Goal: Task Accomplishment & Management: Manage account settings

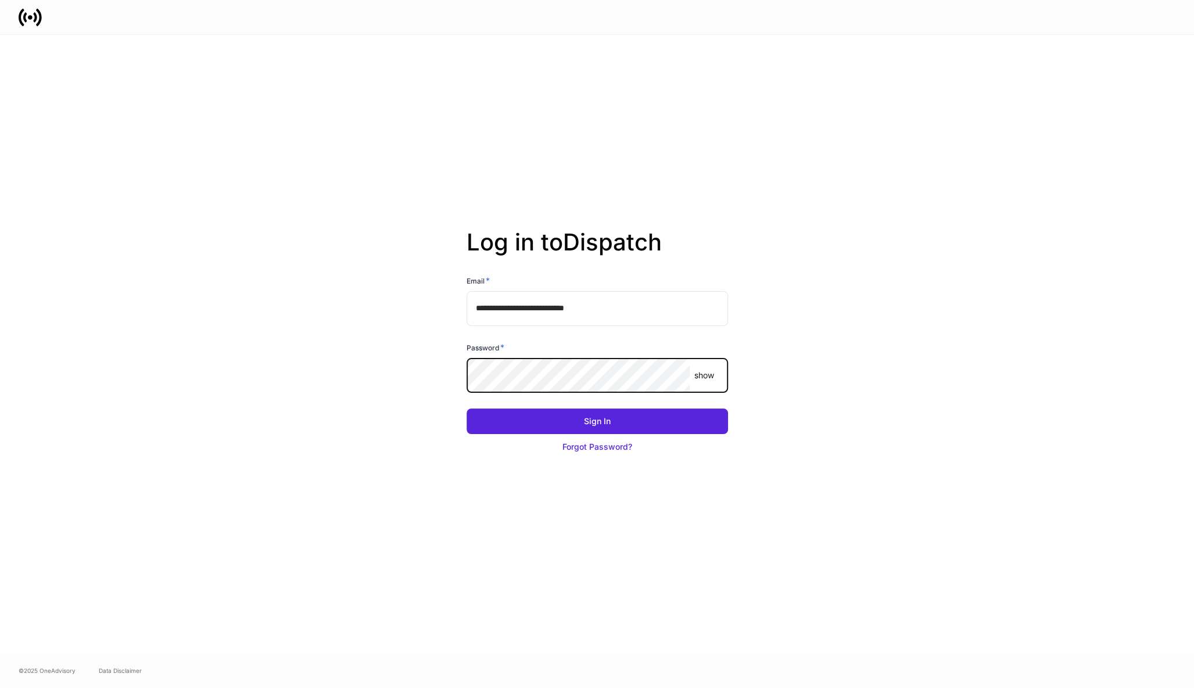
click at [466, 408] on button "Sign In" at bounding box center [596, 421] width 261 height 26
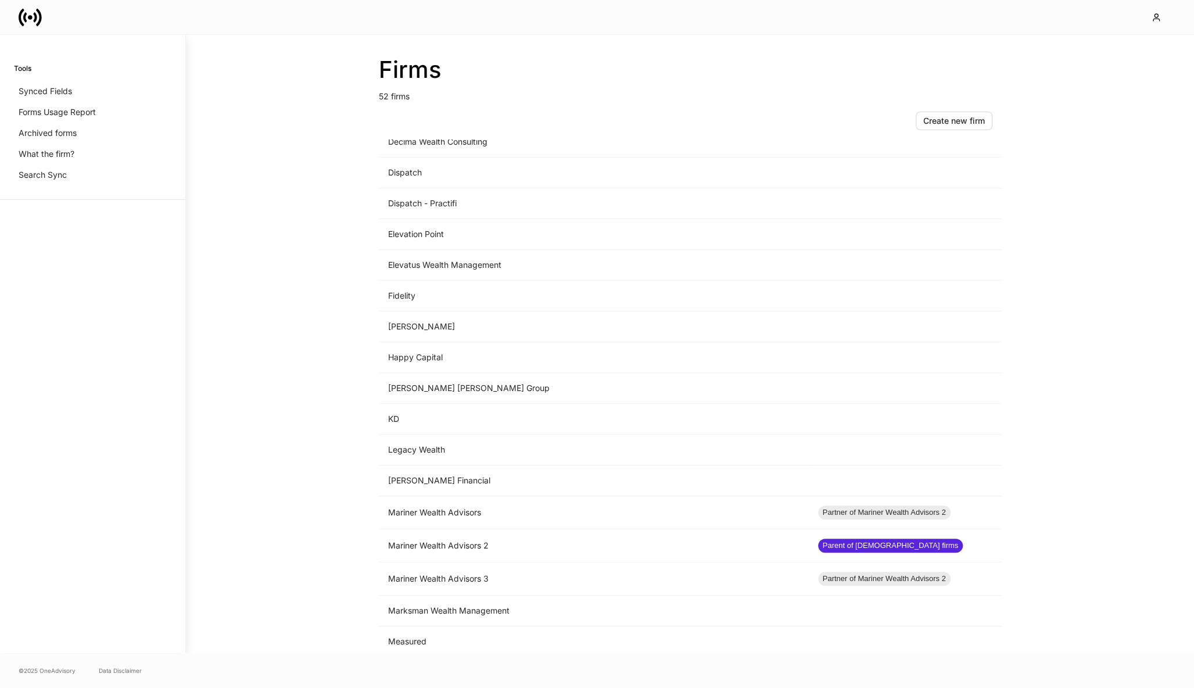
scroll to position [723, 0]
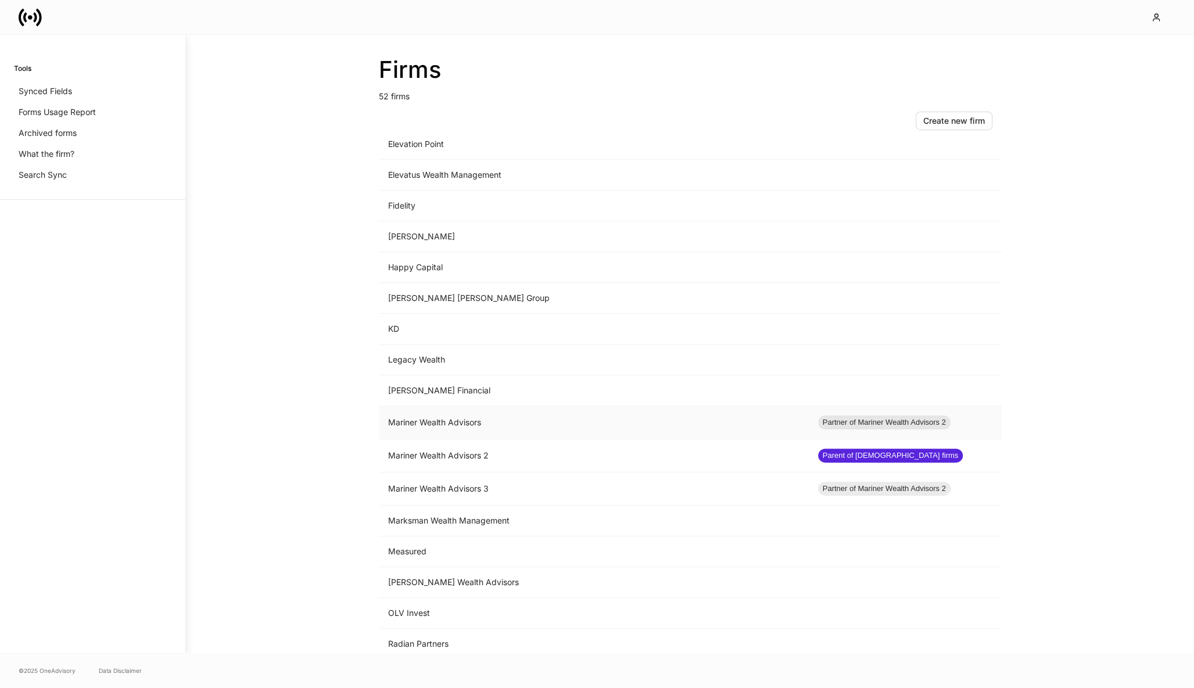
click at [557, 408] on td "Mariner Wealth Advisors" at bounding box center [594, 422] width 430 height 33
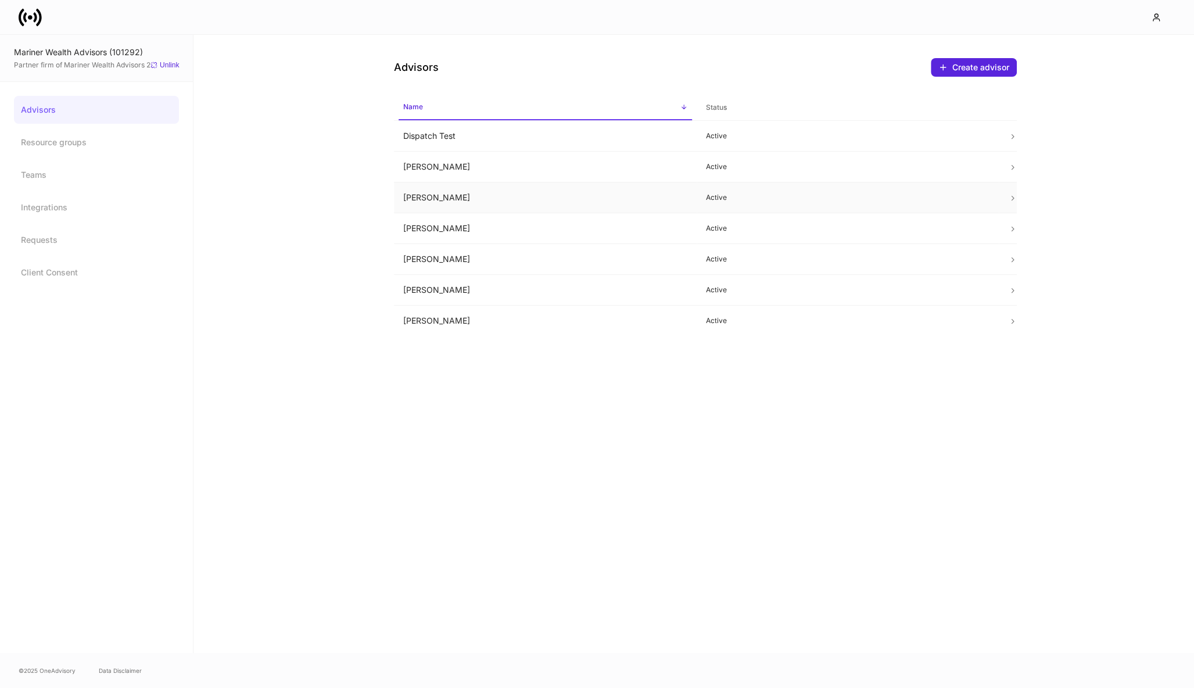
click at [440, 193] on td "[PERSON_NAME]" at bounding box center [545, 197] width 303 height 31
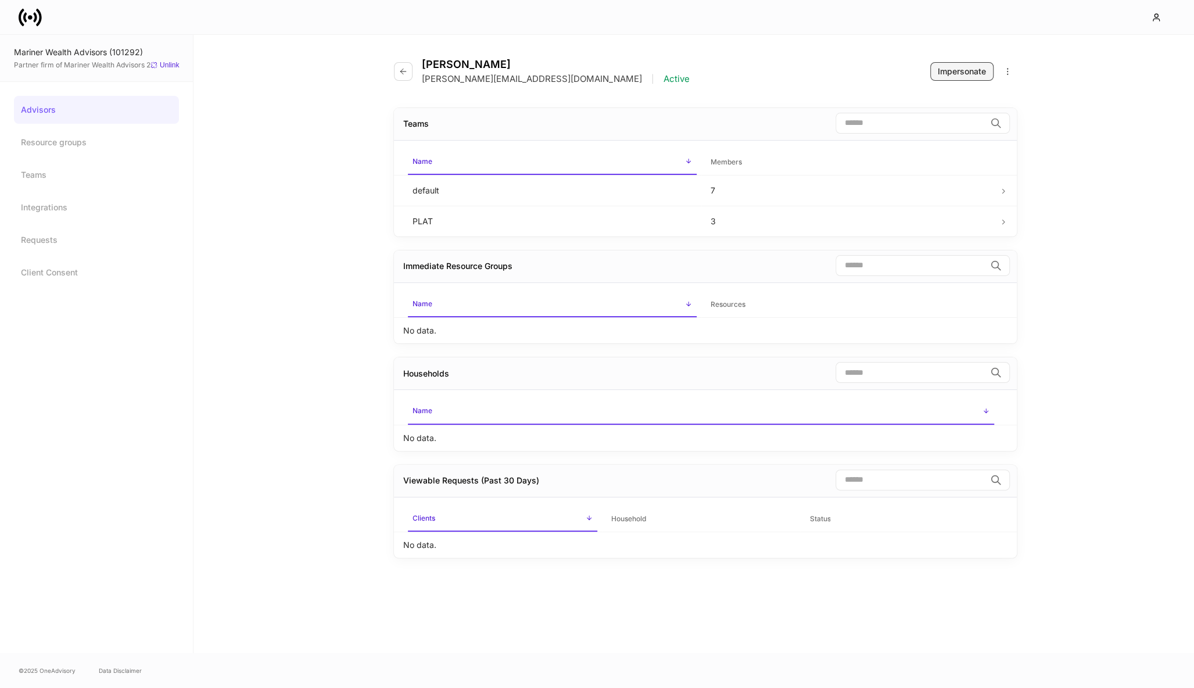
click at [949, 78] on button "Impersonate" at bounding box center [961, 71] width 63 height 19
